Goal: Task Accomplishment & Management: Use online tool/utility

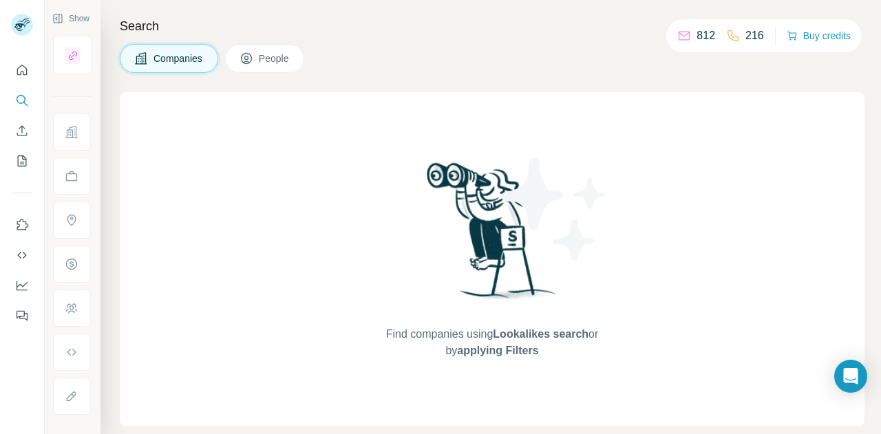
click at [187, 56] on span "Companies" at bounding box center [178, 59] width 50 height 14
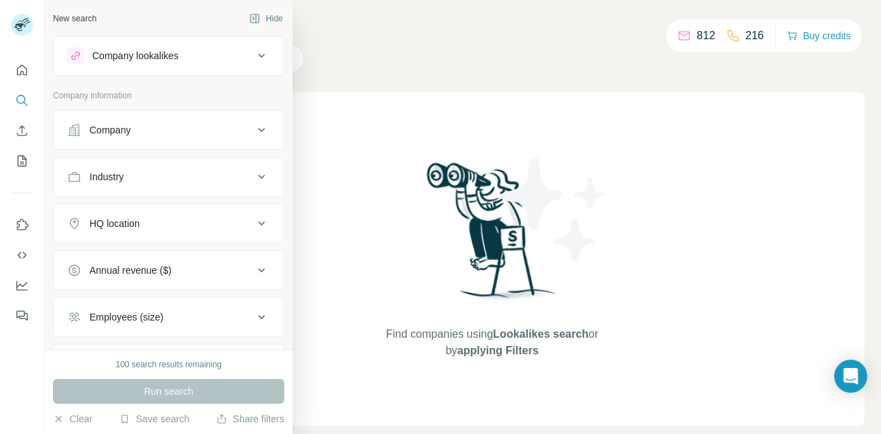
click at [125, 130] on div "Company" at bounding box center [109, 130] width 41 height 14
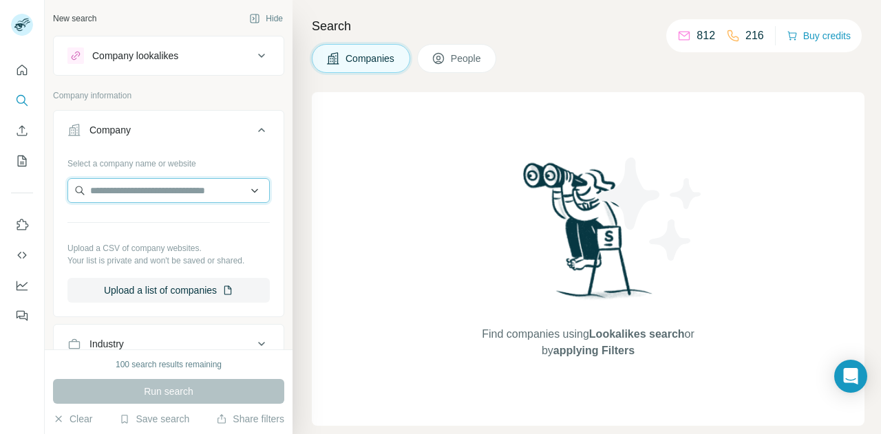
click at [127, 189] on input "text" at bounding box center [168, 190] width 202 height 25
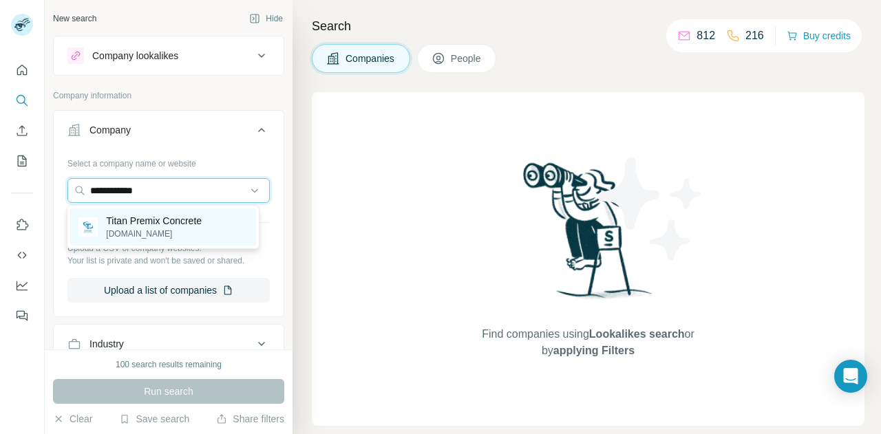
type input "**********"
click at [153, 226] on p "Titan Premix Concrete" at bounding box center [154, 221] width 96 height 14
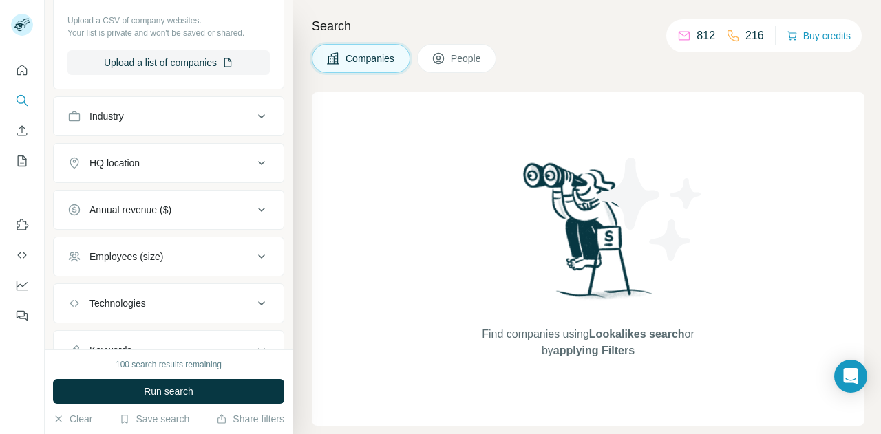
scroll to position [331, 0]
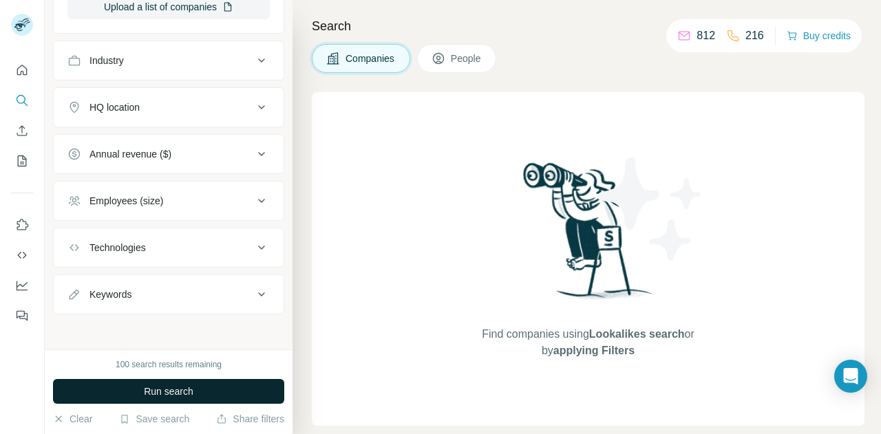
click at [170, 393] on span "Run search" at bounding box center [169, 392] width 50 height 14
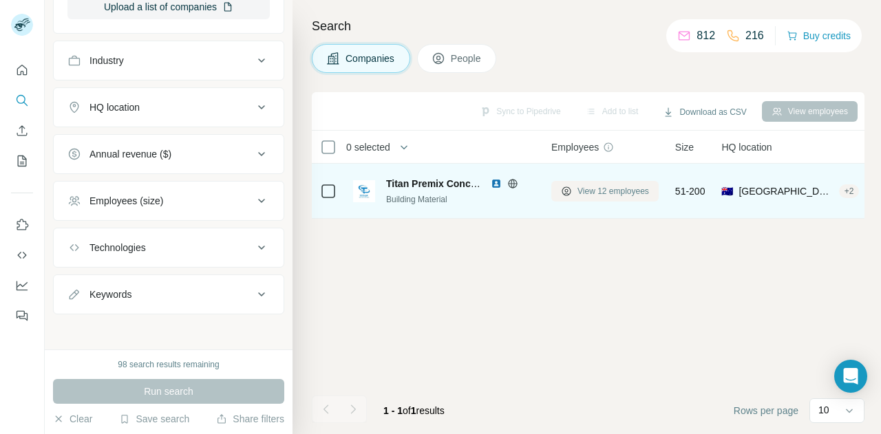
click at [595, 191] on span "View 12 employees" at bounding box center [613, 191] width 72 height 12
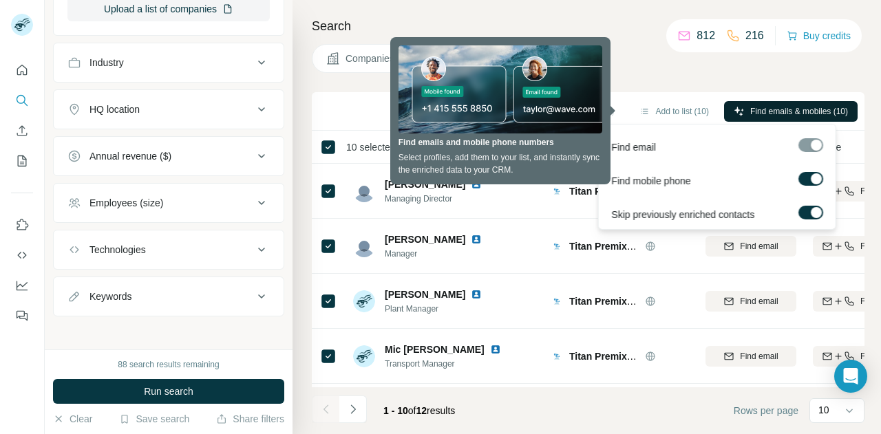
click at [772, 110] on span "Find emails & mobiles (10)" at bounding box center [799, 111] width 98 height 12
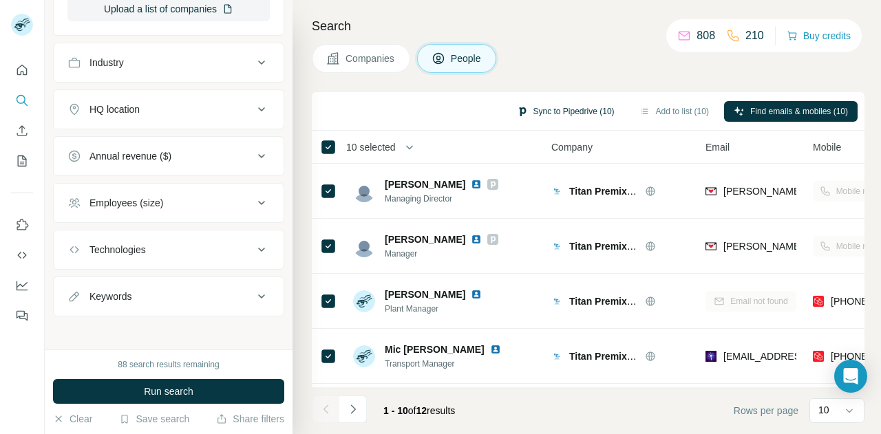
click at [569, 109] on button "Sync to Pipedrive (10)" at bounding box center [565, 111] width 117 height 21
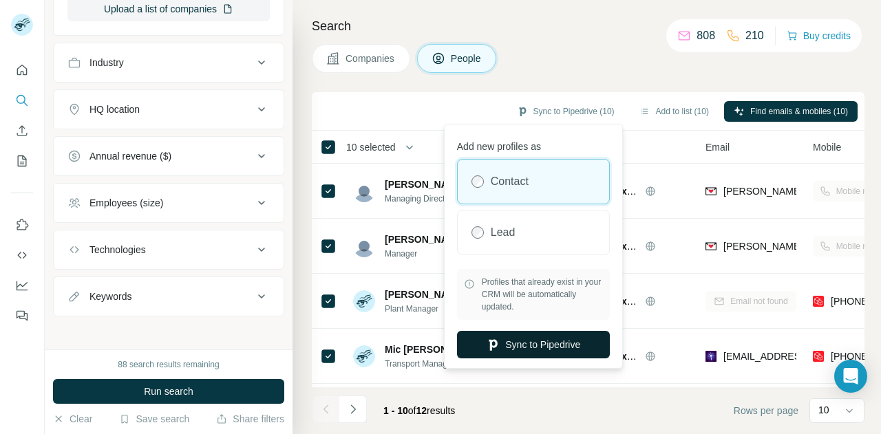
click at [545, 343] on button "Sync to Pipedrive" at bounding box center [533, 345] width 153 height 28
